Goal: Transaction & Acquisition: Purchase product/service

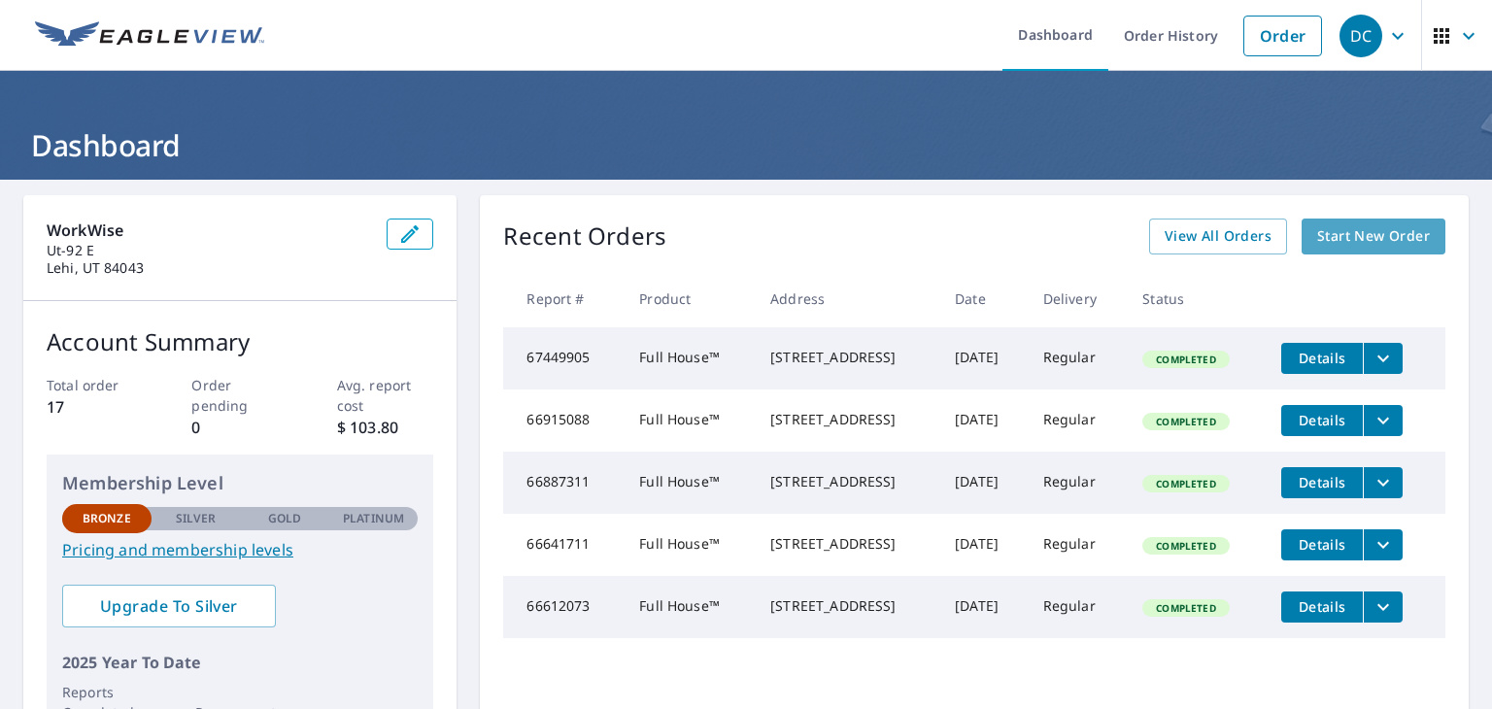
click at [1346, 235] on span "Start New Order" at bounding box center [1373, 236] width 113 height 24
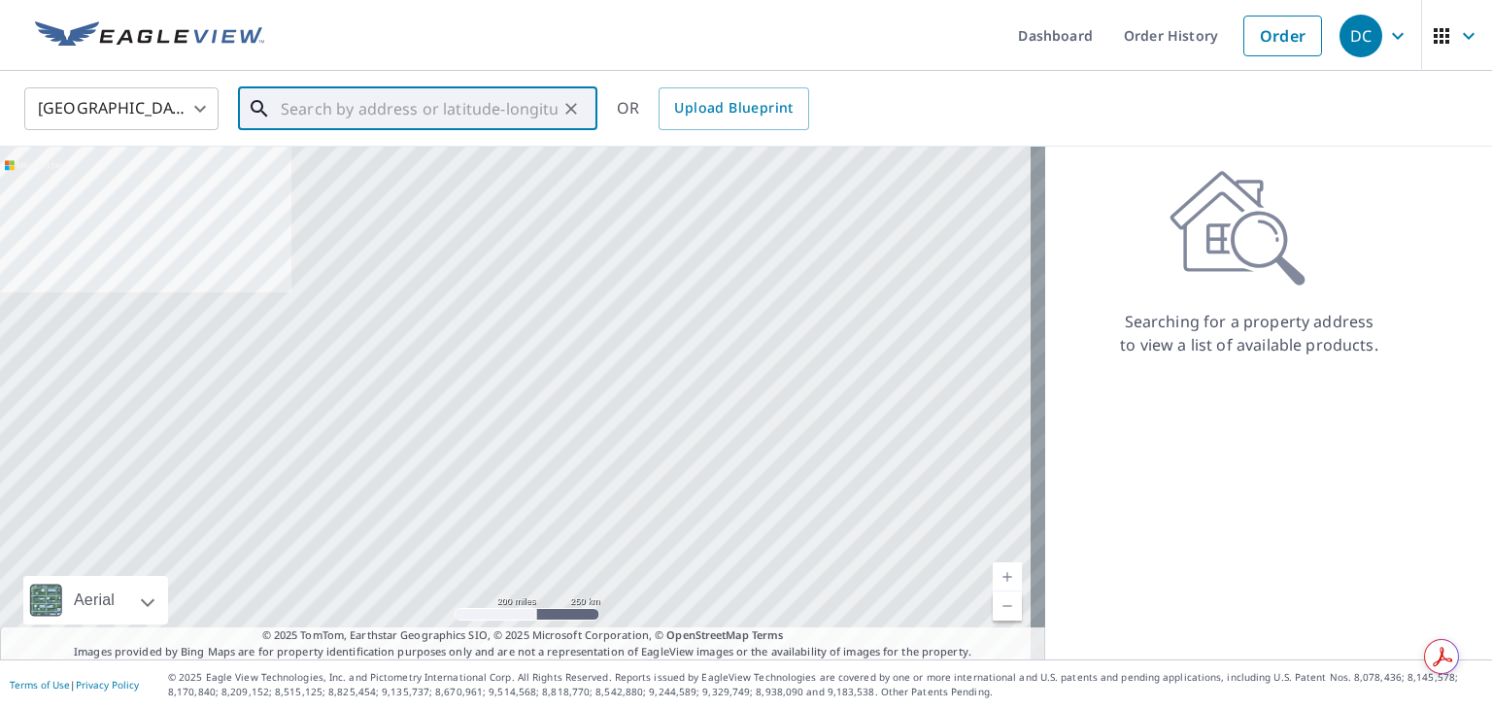
click at [398, 119] on input "text" at bounding box center [419, 109] width 277 height 54
paste input "543 [STREET_ADDRESS]"
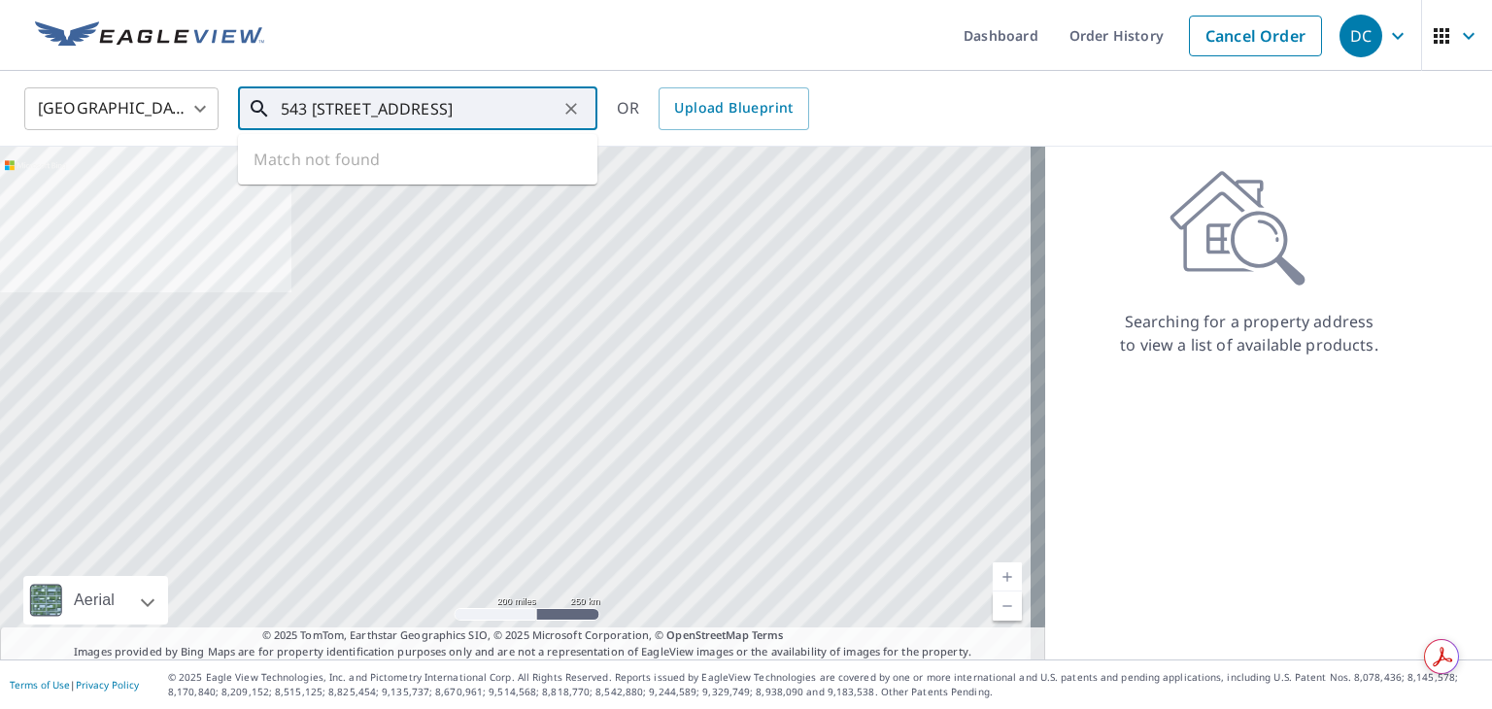
type input "543 [STREET_ADDRESS]"
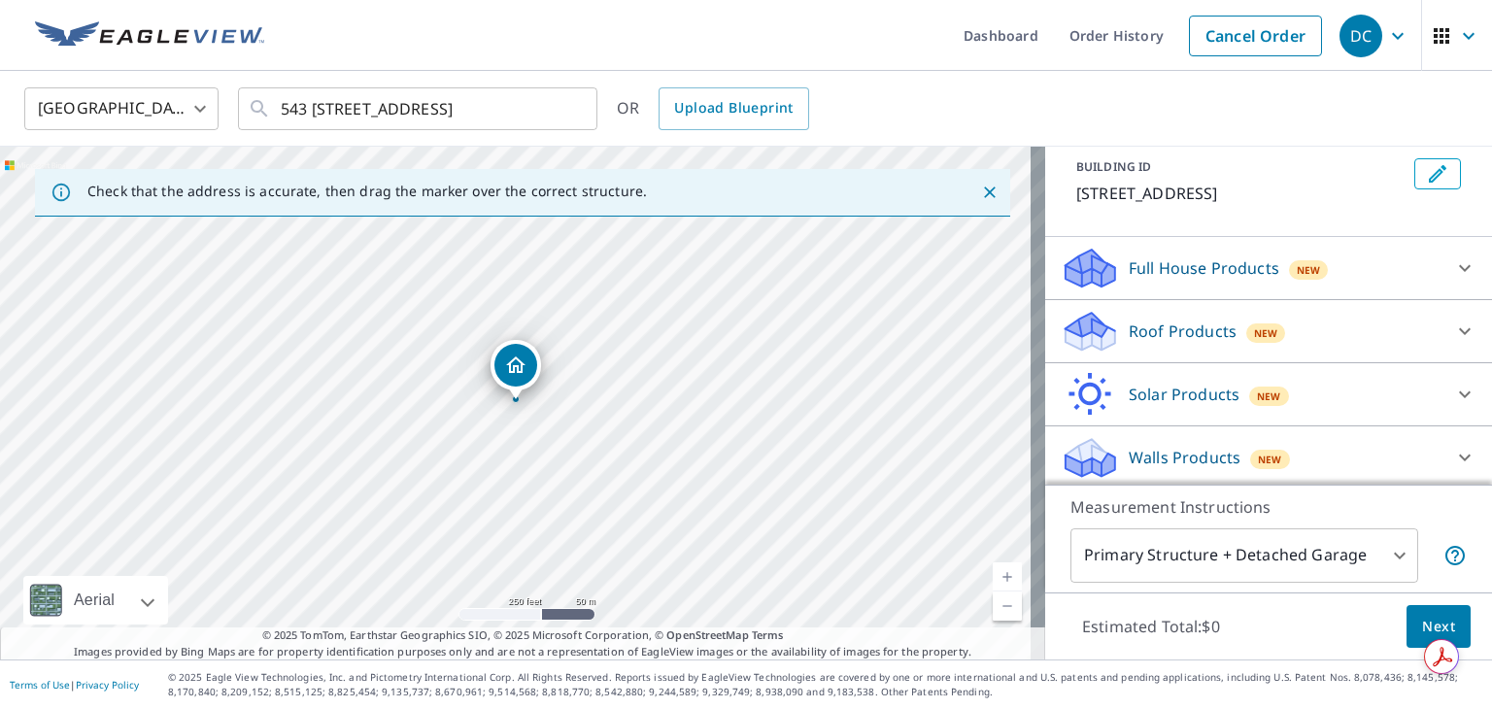
scroll to position [115, 0]
click at [1441, 265] on div at bounding box center [1464, 264] width 47 height 47
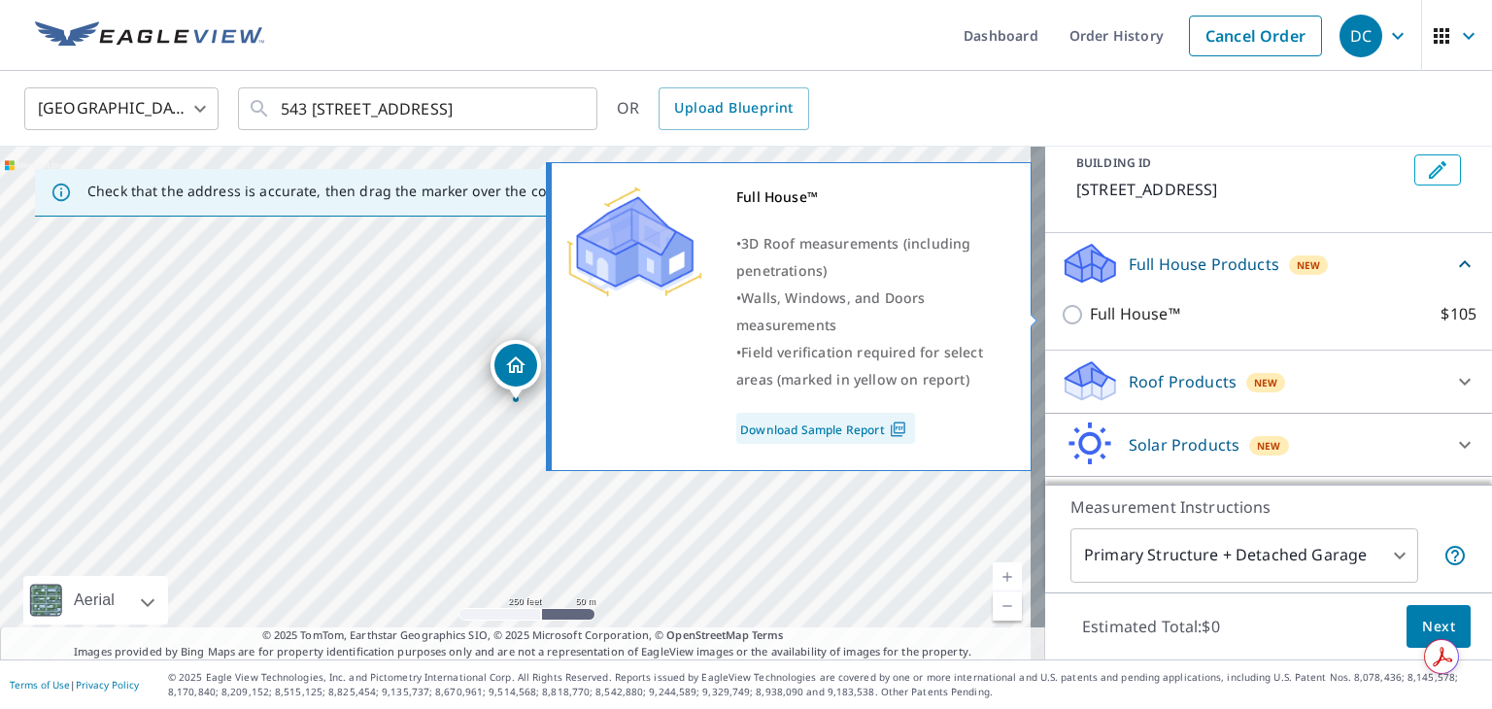
click at [1061, 307] on input "Full House™ $105" at bounding box center [1075, 314] width 29 height 23
checkbox input "true"
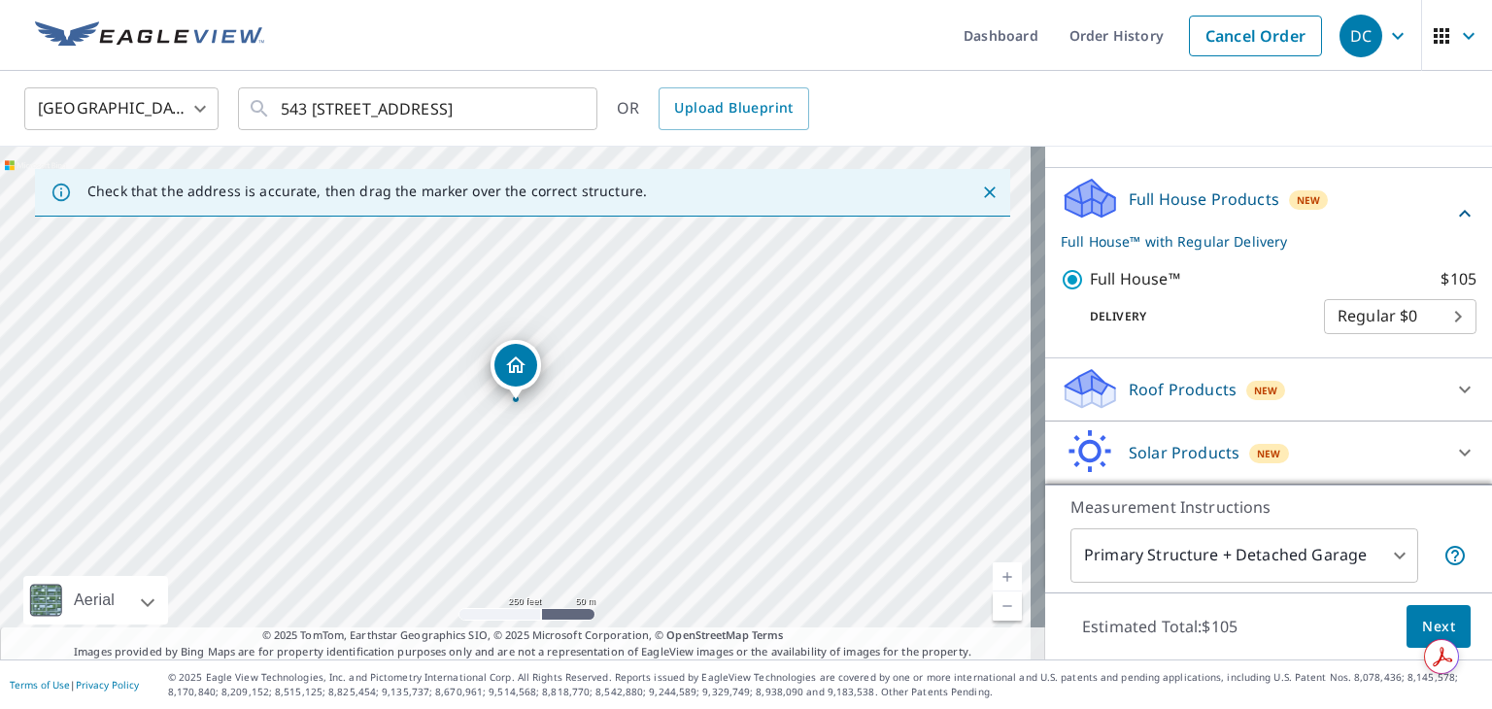
scroll to position [241, 0]
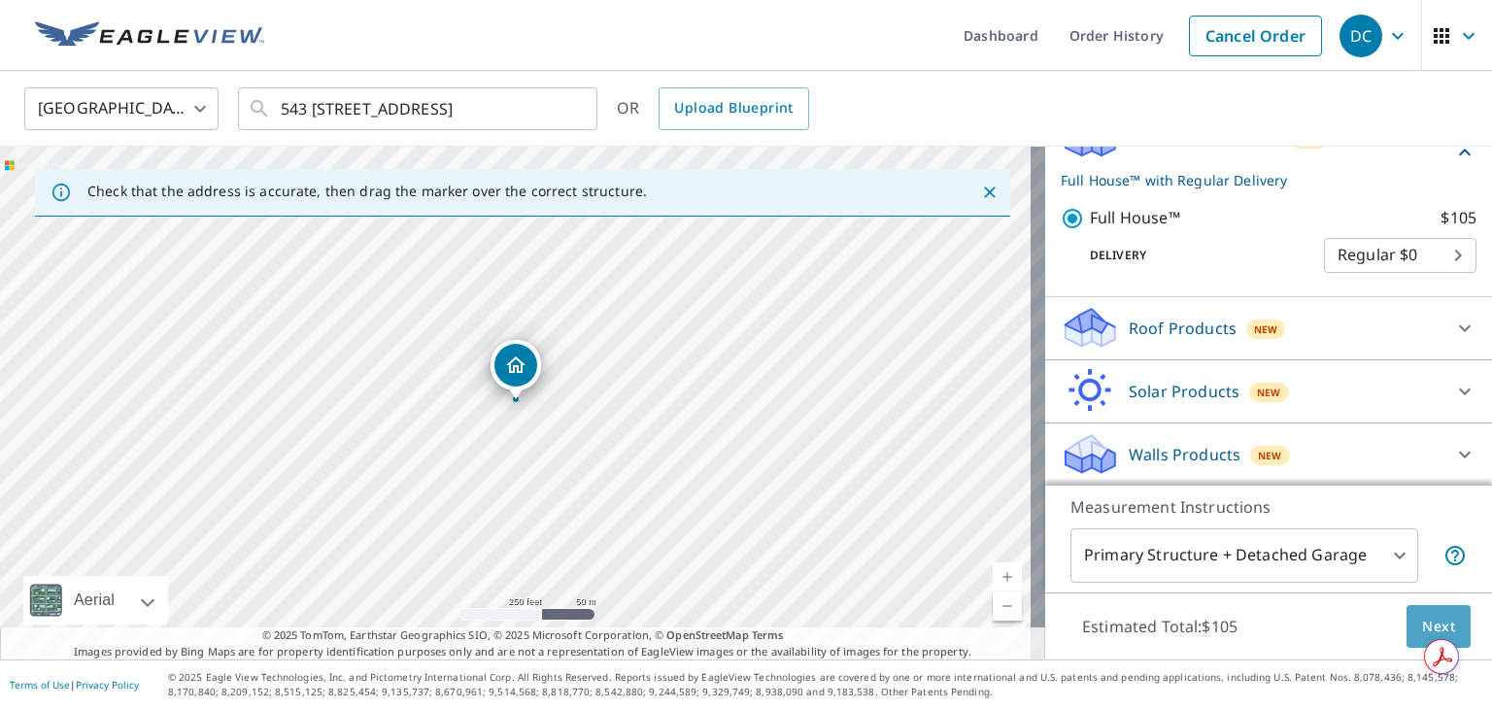
click at [1423, 626] on span "Next" at bounding box center [1438, 627] width 33 height 24
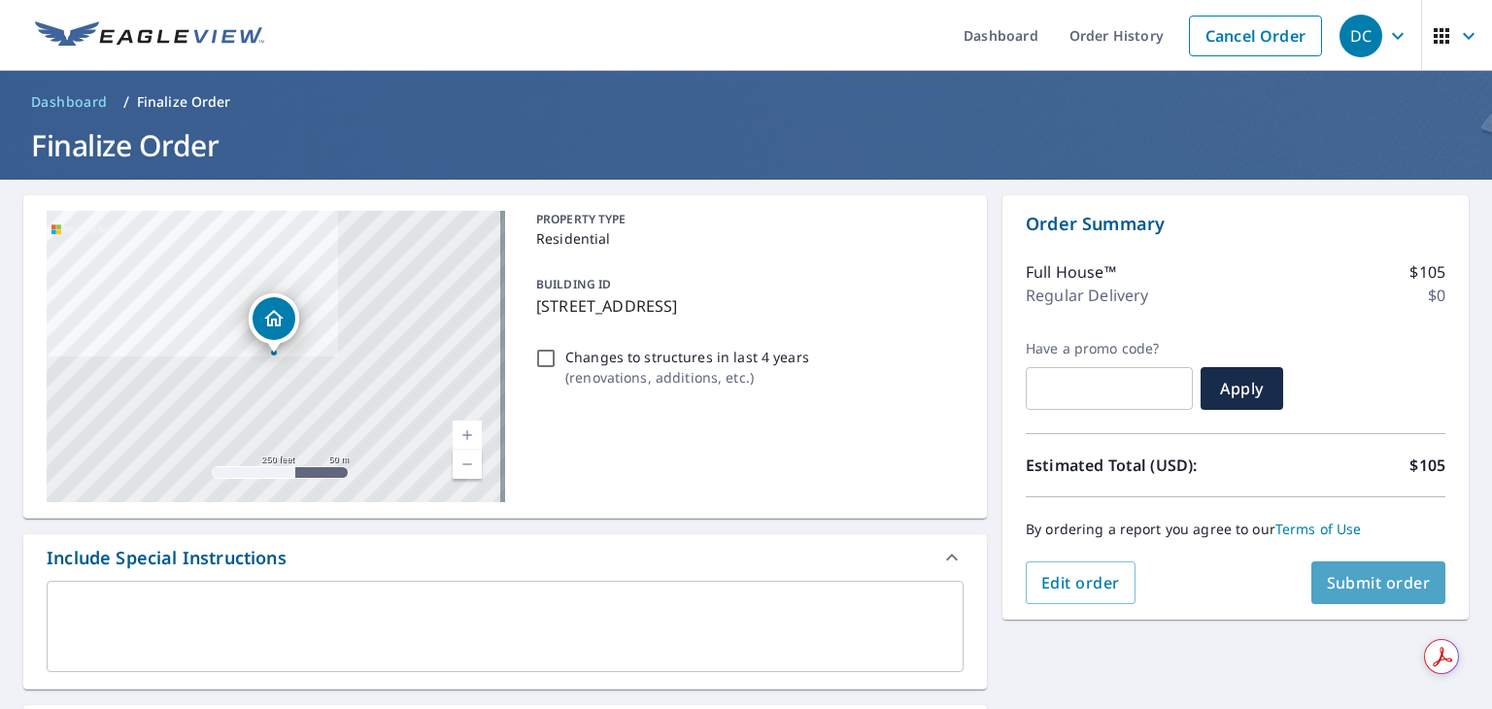
click at [1365, 578] on span "Submit order" at bounding box center [1379, 582] width 104 height 21
